Goal: Task Accomplishment & Management: Use online tool/utility

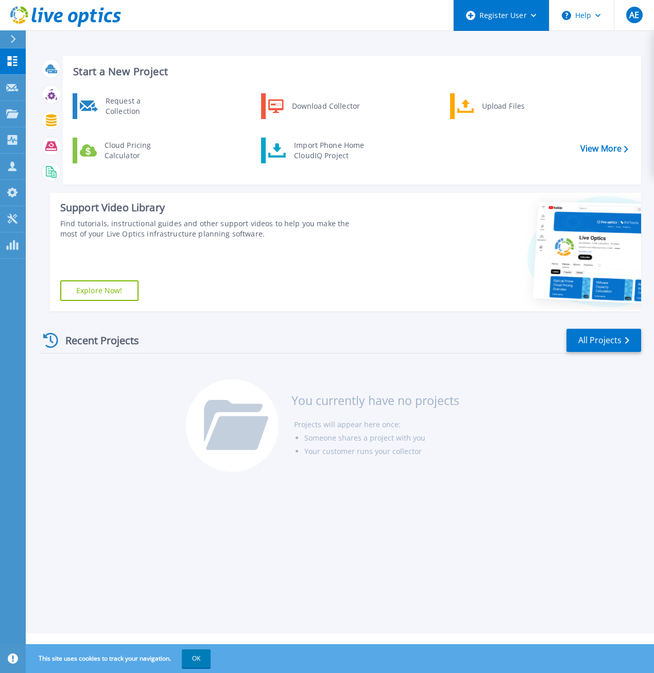
click at [540, 18] on div "Register User" at bounding box center [501, 15] width 95 height 31
click at [342, 31] on div "Start a New Project Request a Collection Download Collector Upload Files Cloud …" at bounding box center [340, 316] width 629 height 633
drag, startPoint x: 12, startPoint y: 108, endPoint x: 15, endPoint y: 112, distance: 5.6
click at [12, 109] on link "Projects Projects" at bounding box center [13, 114] width 26 height 26
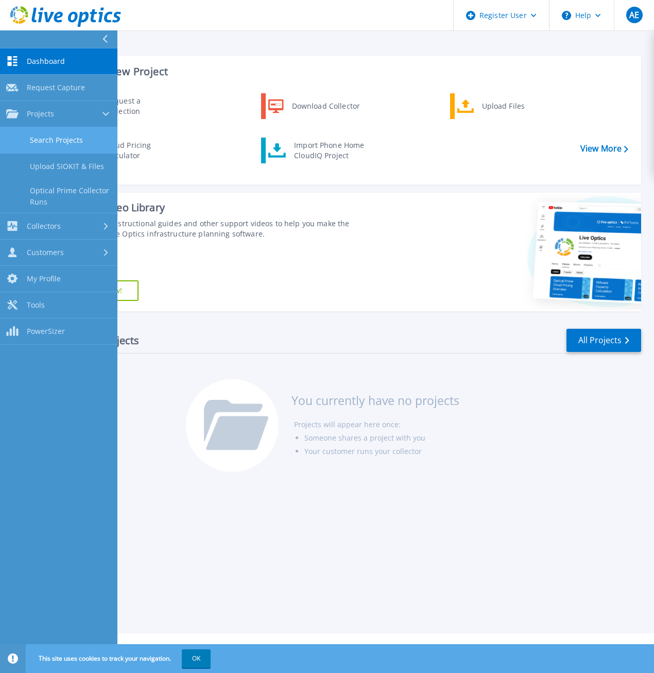
click at [70, 141] on link "Search Projects" at bounding box center [58, 140] width 117 height 26
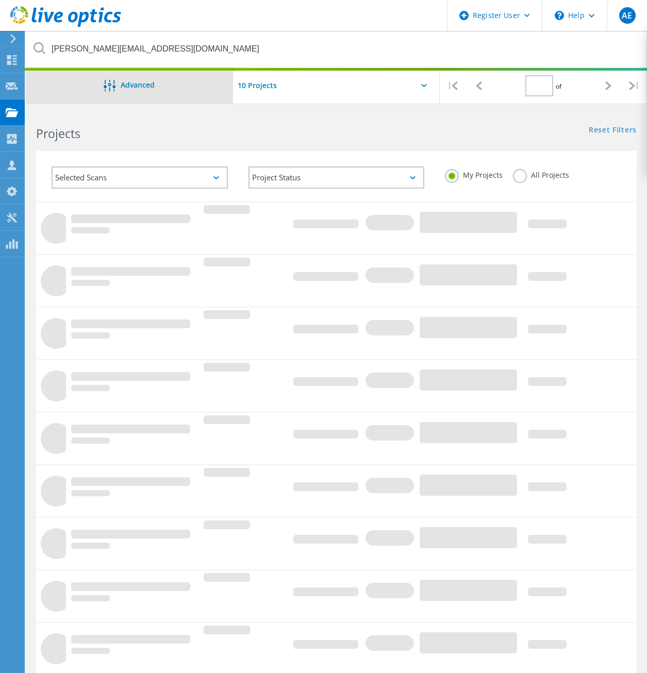
type input "1"
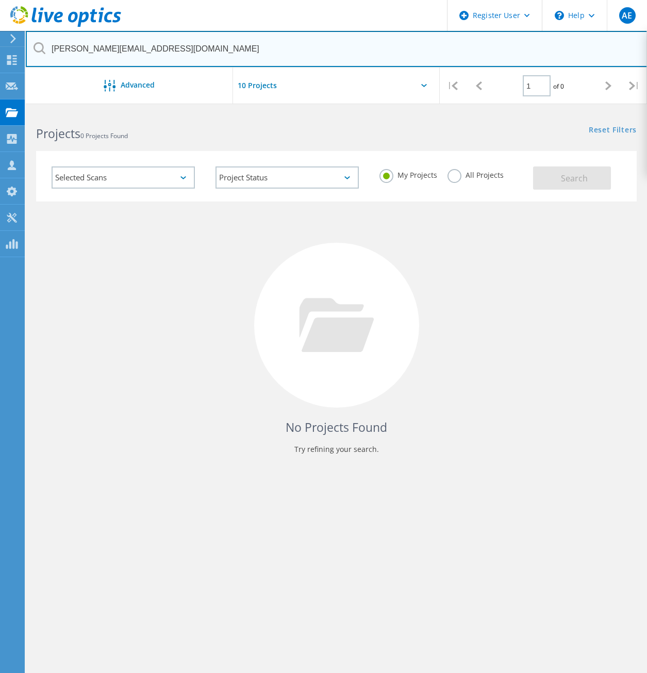
click at [224, 50] on input "[PERSON_NAME][EMAIL_ADDRESS][DOMAIN_NAME]" at bounding box center [336, 49] width 621 height 36
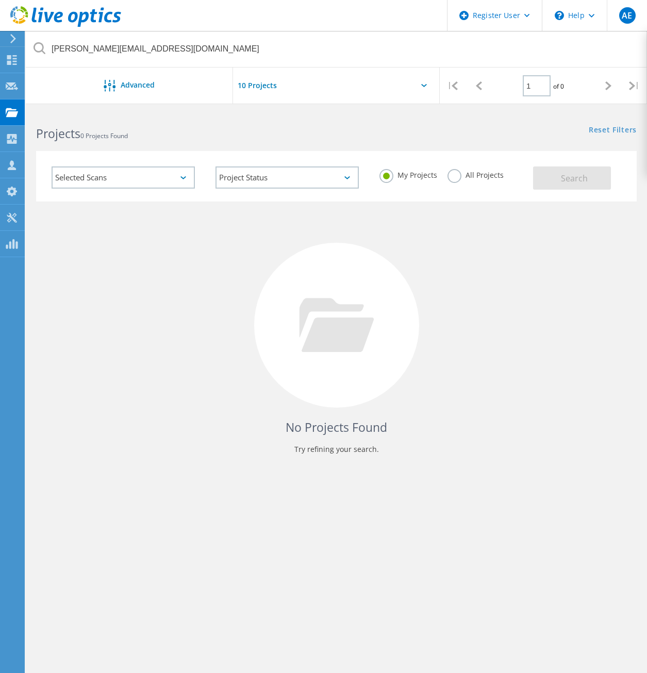
click at [455, 131] on div "Projects 0 Projects Found Reset Filters Show Filters" at bounding box center [336, 124] width 621 height 27
click at [245, 89] on input "text" at bounding box center [284, 85] width 103 height 36
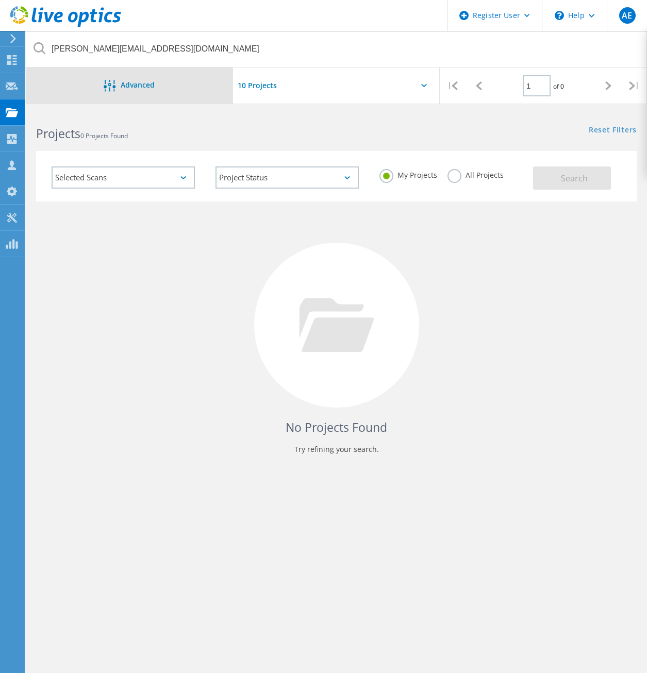
click at [155, 82] on span "Advanced" at bounding box center [138, 84] width 34 height 7
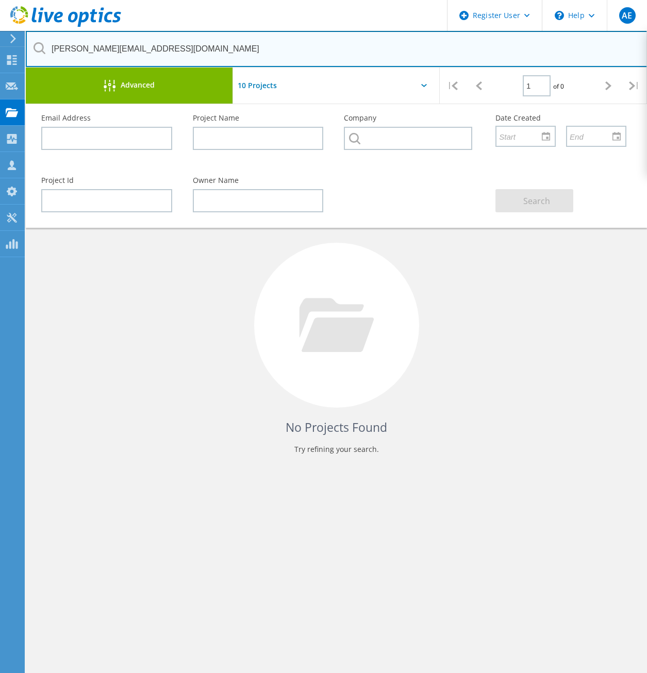
click at [222, 32] on input "[PERSON_NAME][EMAIL_ADDRESS][DOMAIN_NAME]" at bounding box center [336, 49] width 621 height 36
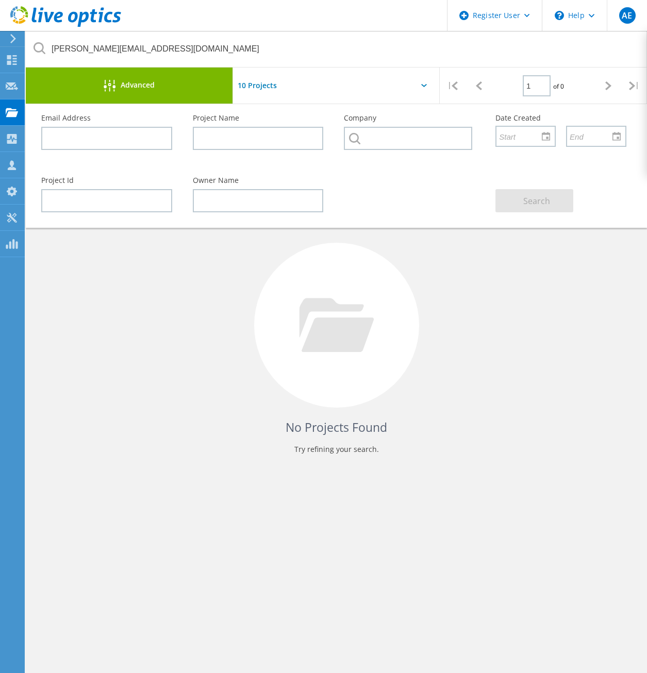
click at [233, 375] on div "No Projects Found Try refining your search." at bounding box center [336, 334] width 600 height 266
click at [239, 368] on div "No Projects Found Try refining your search." at bounding box center [336, 334] width 600 height 266
click at [511, 278] on div "No Projects Found Try refining your search." at bounding box center [336, 334] width 600 height 266
click at [132, 75] on div "Advanced" at bounding box center [129, 85] width 207 height 36
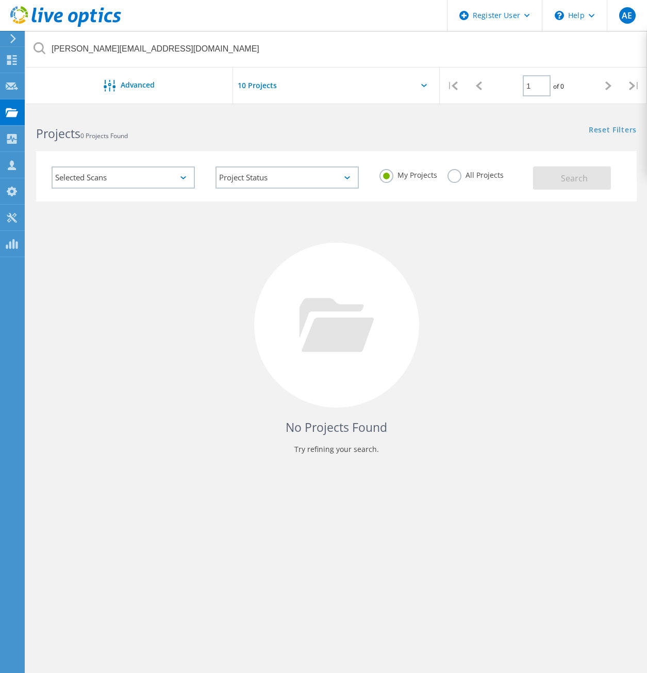
click at [455, 184] on div "My Projects All Projects" at bounding box center [451, 175] width 164 height 38
click at [455, 179] on label "All Projects" at bounding box center [475, 174] width 56 height 10
click at [0, 0] on input "All Projects" at bounding box center [0, 0] width 0 height 0
click at [560, 175] on button "Search" at bounding box center [572, 177] width 78 height 23
